Goal: Navigation & Orientation: Find specific page/section

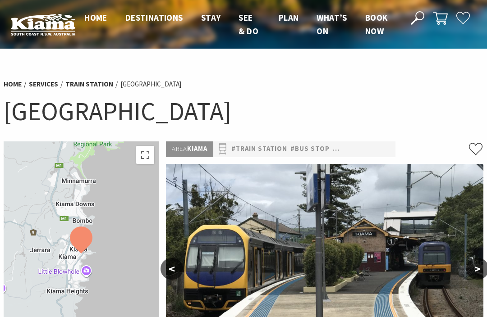
click at [371, 23] on link "Book now" at bounding box center [376, 24] width 23 height 25
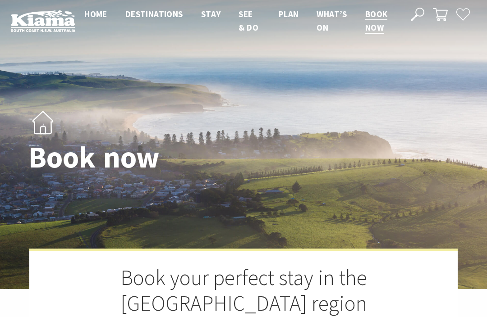
select select "3"
select select "2"
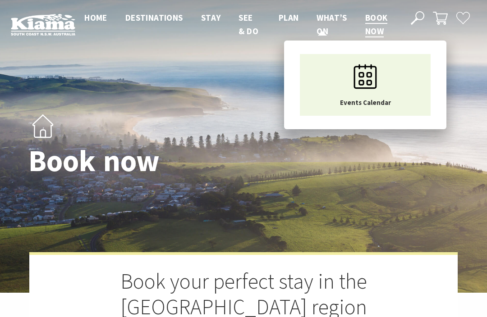
click at [328, 22] on span "What’s On" at bounding box center [331, 24] width 30 height 24
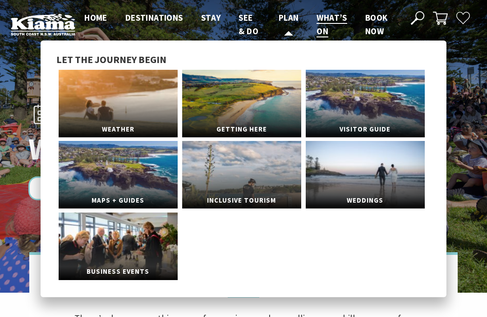
click at [284, 19] on span "Plan" at bounding box center [289, 17] width 20 height 11
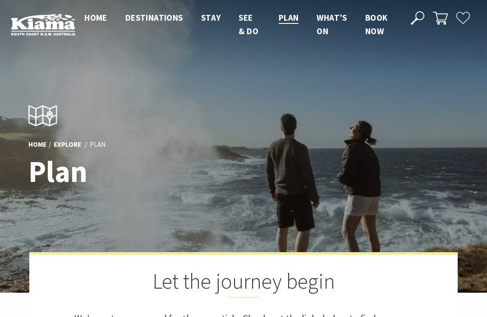
click at [96, 20] on span "Home" at bounding box center [95, 17] width 23 height 11
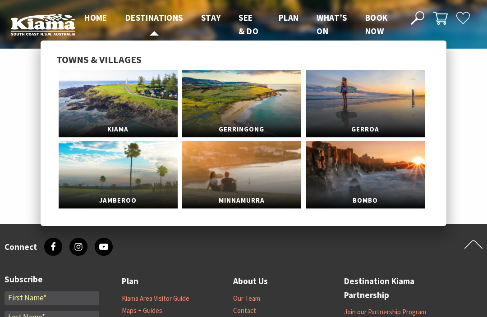
click at [159, 18] on span "Destinations" at bounding box center [154, 17] width 58 height 11
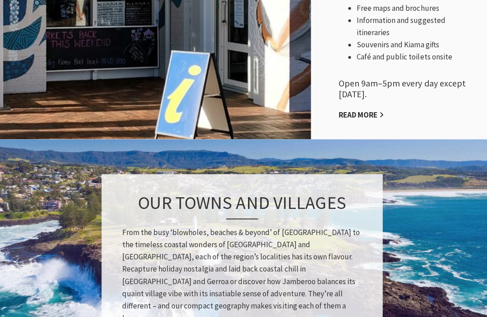
scroll to position [683, 0]
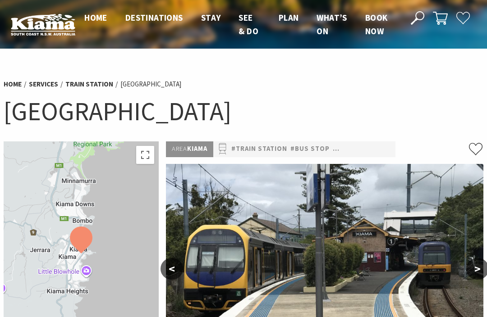
scroll to position [22, 0]
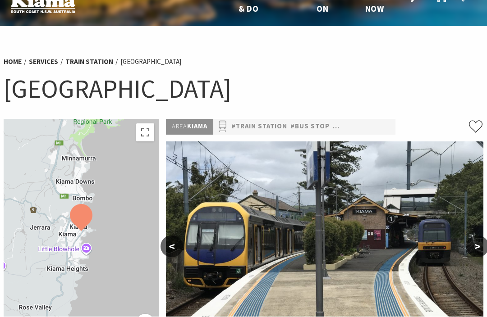
click at [306, 123] on link "#Bus Stop" at bounding box center [309, 127] width 39 height 11
click at [257, 125] on link "#Train Station" at bounding box center [259, 126] width 56 height 11
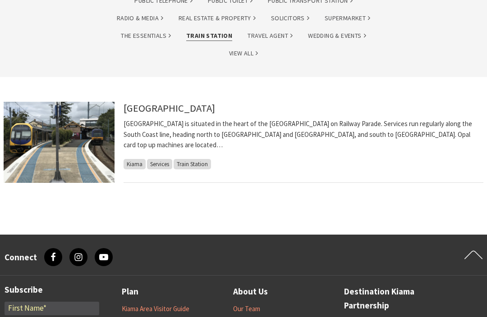
scroll to position [261, 0]
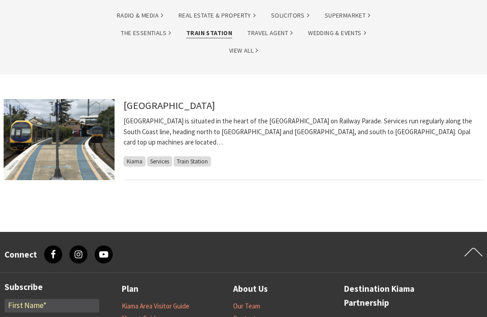
click at [158, 156] on span "Services" at bounding box center [159, 161] width 25 height 10
click at [154, 156] on span "Services" at bounding box center [159, 161] width 25 height 10
click at [131, 156] on span "Kiama" at bounding box center [134, 161] width 22 height 10
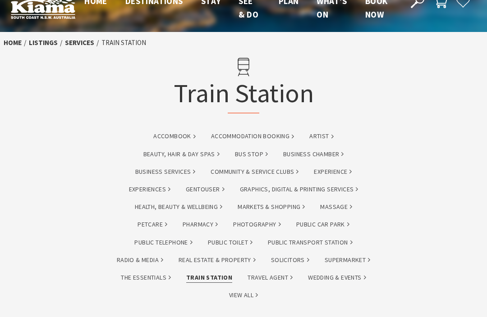
scroll to position [0, 0]
